Goal: Task Accomplishment & Management: Use online tool/utility

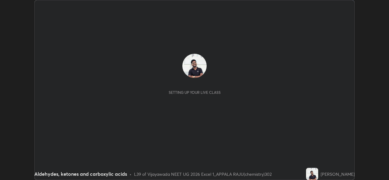
scroll to position [180, 389]
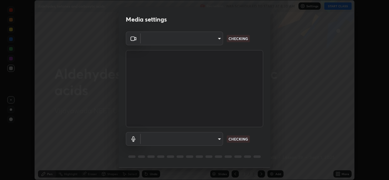
type input "0064ea84de2a44cc79998f9e6e3b0ad63f42f17a352596ba89907dc5edd5337d"
type input "communications"
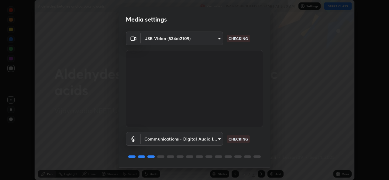
scroll to position [19, 0]
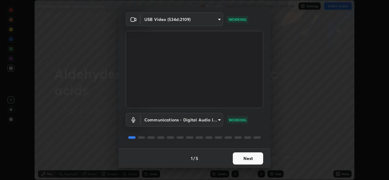
click at [245, 157] on button "Next" at bounding box center [248, 159] width 30 height 12
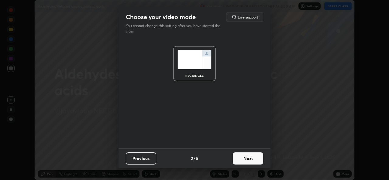
scroll to position [0, 0]
click at [245, 156] on button "Next" at bounding box center [248, 159] width 30 height 12
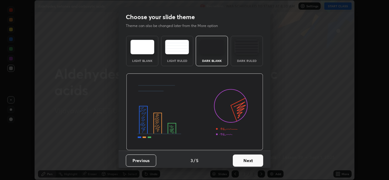
click at [244, 55] on div "Dark Ruled" at bounding box center [247, 51] width 32 height 30
click at [250, 156] on button "Next" at bounding box center [248, 161] width 30 height 12
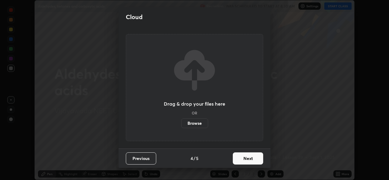
click at [247, 160] on button "Next" at bounding box center [248, 159] width 30 height 12
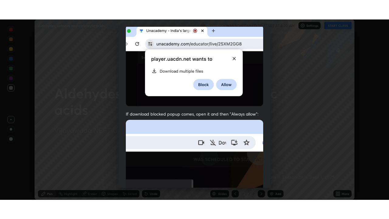
scroll to position [143, 0]
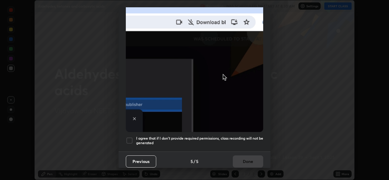
click at [131, 138] on div at bounding box center [129, 140] width 7 height 7
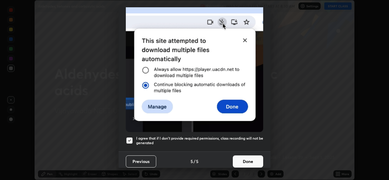
click at [236, 160] on button "Done" at bounding box center [248, 162] width 30 height 12
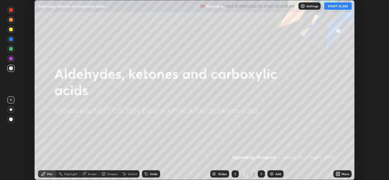
click at [331, 6] on button "START CLASS" at bounding box center [337, 5] width 27 height 7
click at [338, 174] on icon at bounding box center [339, 175] width 2 height 2
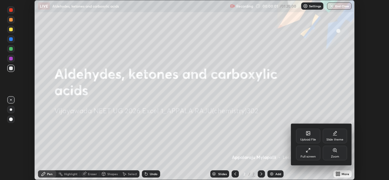
click at [307, 155] on div "Full screen" at bounding box center [308, 153] width 24 height 15
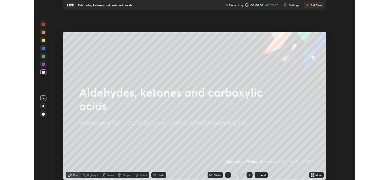
scroll to position [219, 389]
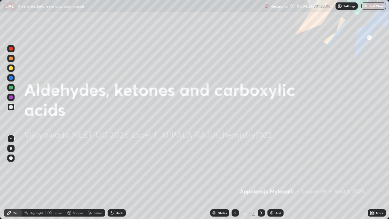
click at [274, 180] on div "Add" at bounding box center [275, 212] width 16 height 7
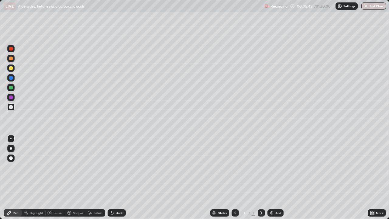
click at [116, 180] on div "Undo" at bounding box center [120, 212] width 8 height 3
click at [119, 180] on div "Undo" at bounding box center [120, 212] width 8 height 3
click at [11, 68] on div at bounding box center [11, 68] width 4 height 4
click at [274, 180] on div "Add" at bounding box center [275, 212] width 16 height 7
click at [117, 180] on div "Undo" at bounding box center [120, 212] width 8 height 3
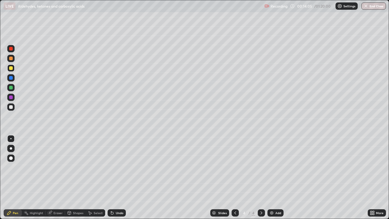
click at [372, 180] on icon at bounding box center [373, 214] width 2 height 2
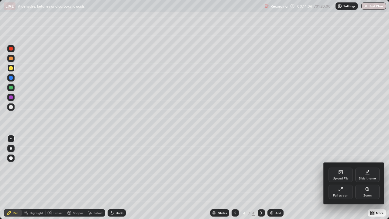
click at [343, 180] on div "Full screen" at bounding box center [340, 191] width 24 height 15
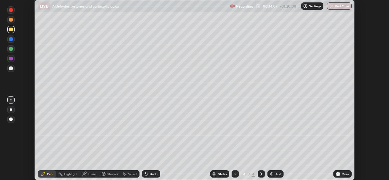
scroll to position [30203, 29994]
